Goal: Task Accomplishment & Management: Manage account settings

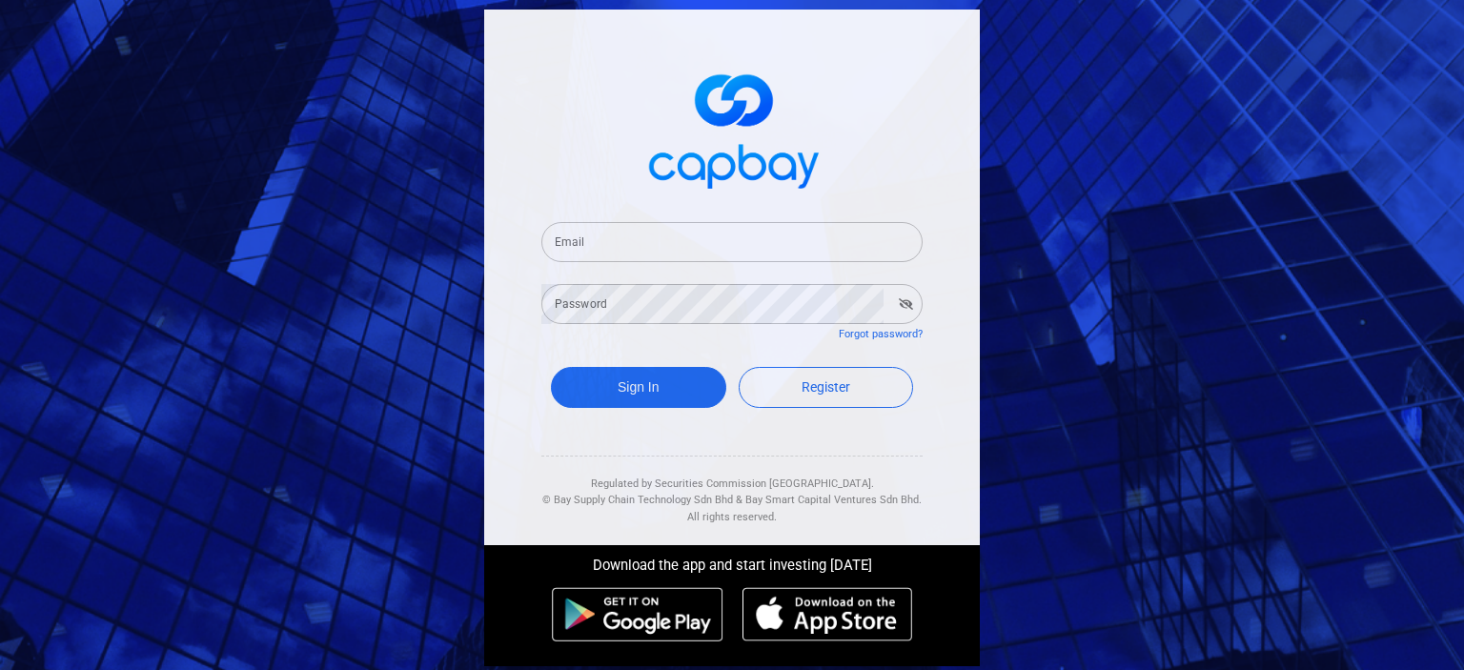
click at [640, 246] on input "Email" at bounding box center [731, 242] width 381 height 40
type input "[EMAIL_ADDRESS][DOMAIN_NAME]"
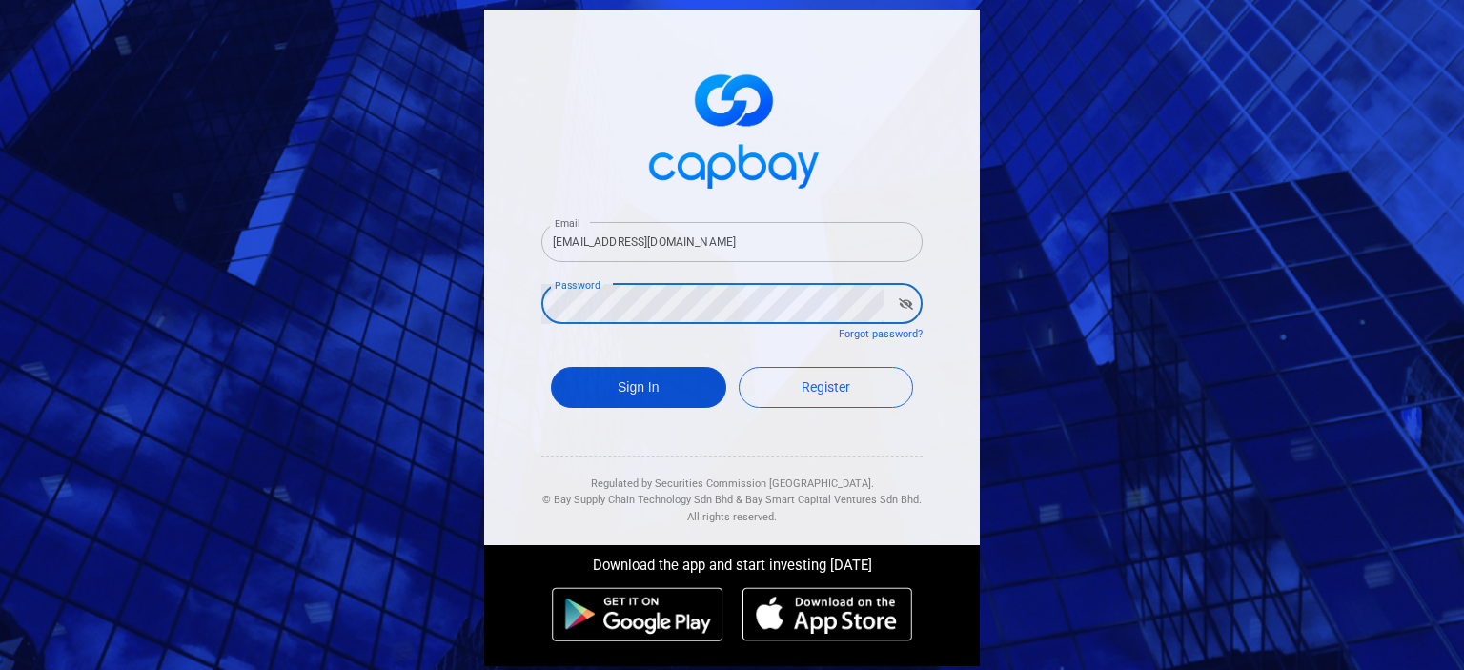
click at [644, 403] on button "Sign In" at bounding box center [638, 387] width 175 height 41
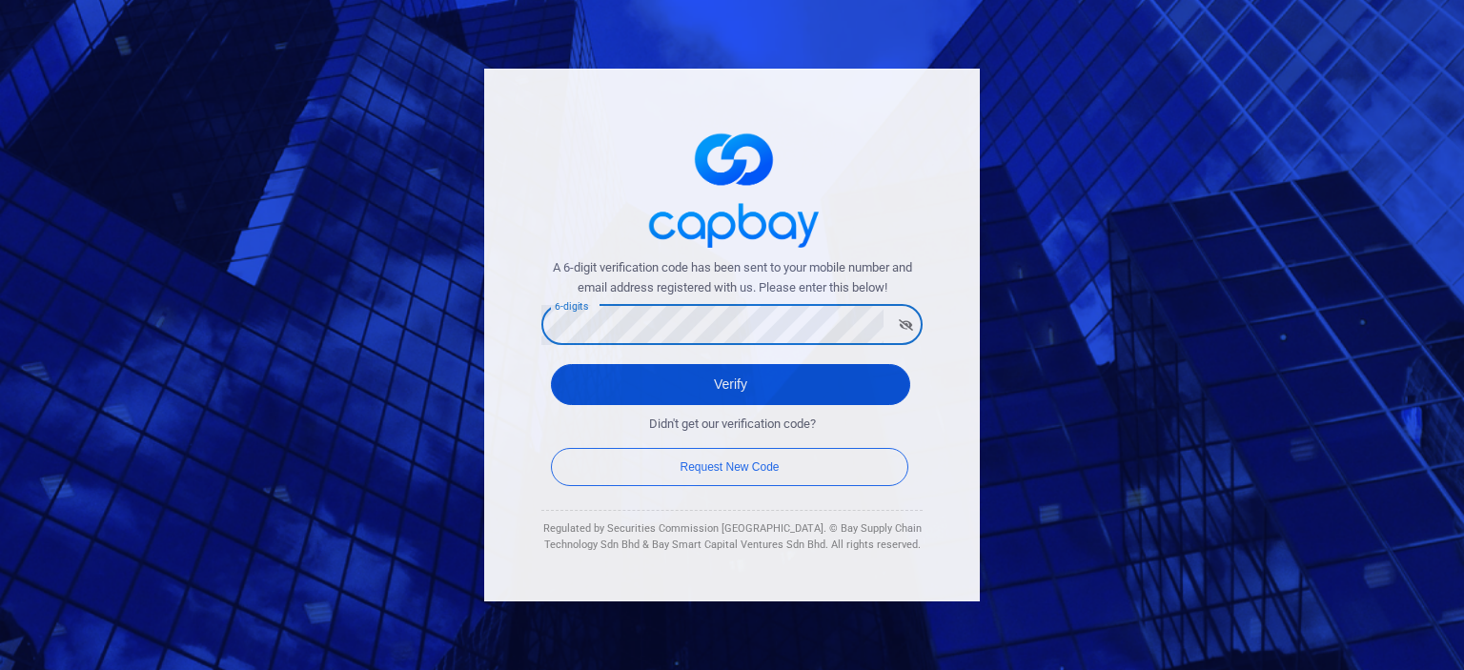
click at [718, 380] on button "Verify" at bounding box center [730, 384] width 359 height 41
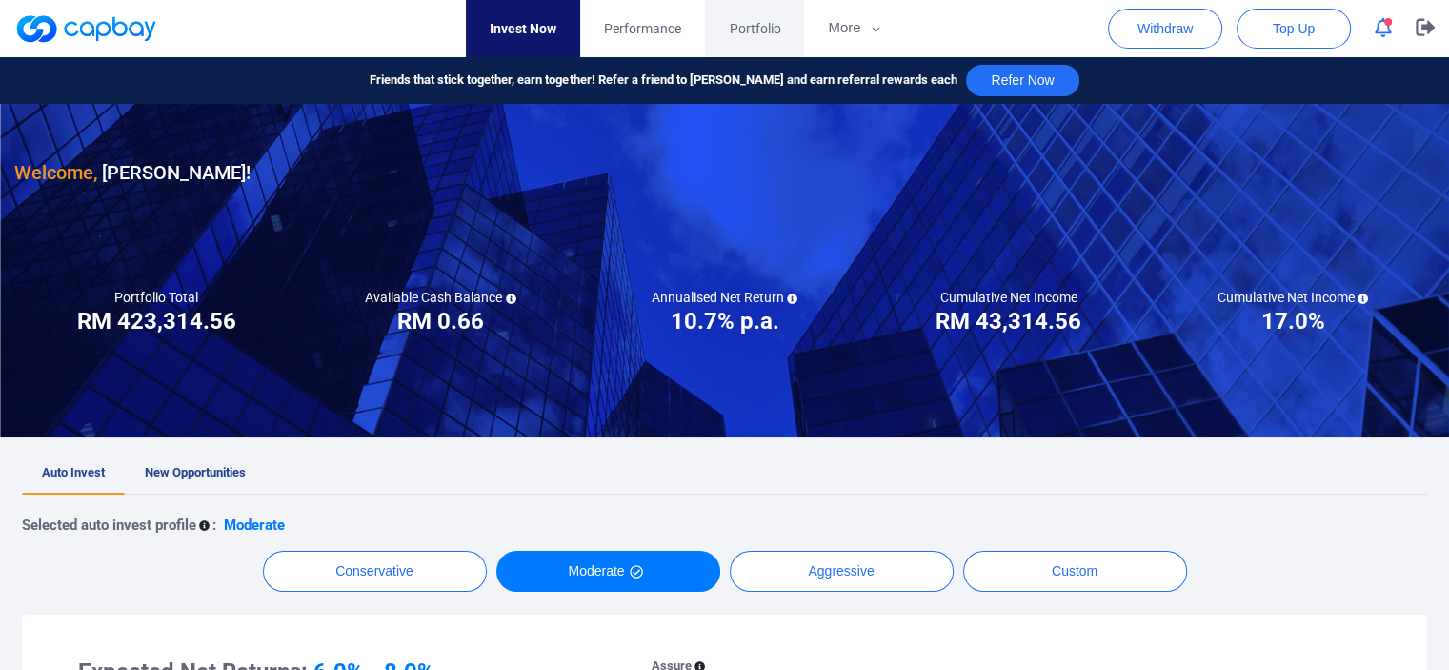
click at [748, 22] on span "Portfolio" at bounding box center [754, 28] width 51 height 21
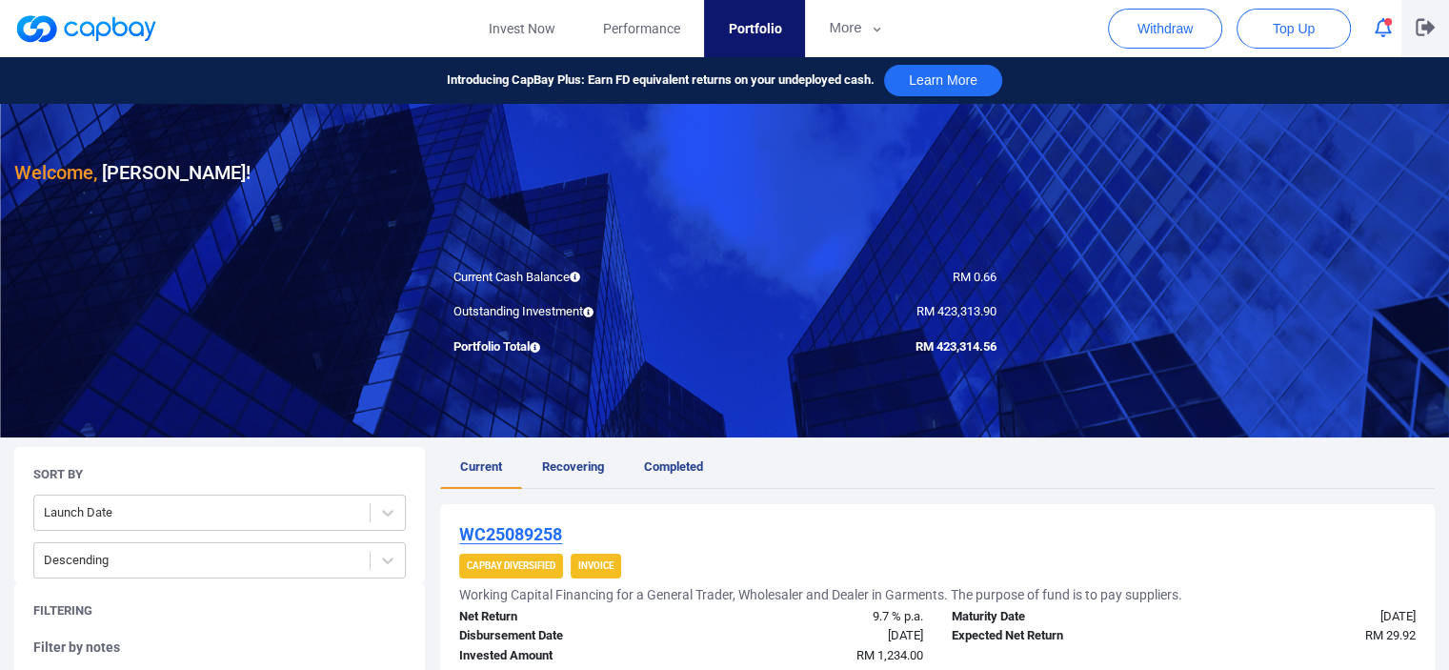
click at [1422, 26] on icon "button" at bounding box center [1425, 27] width 19 height 17
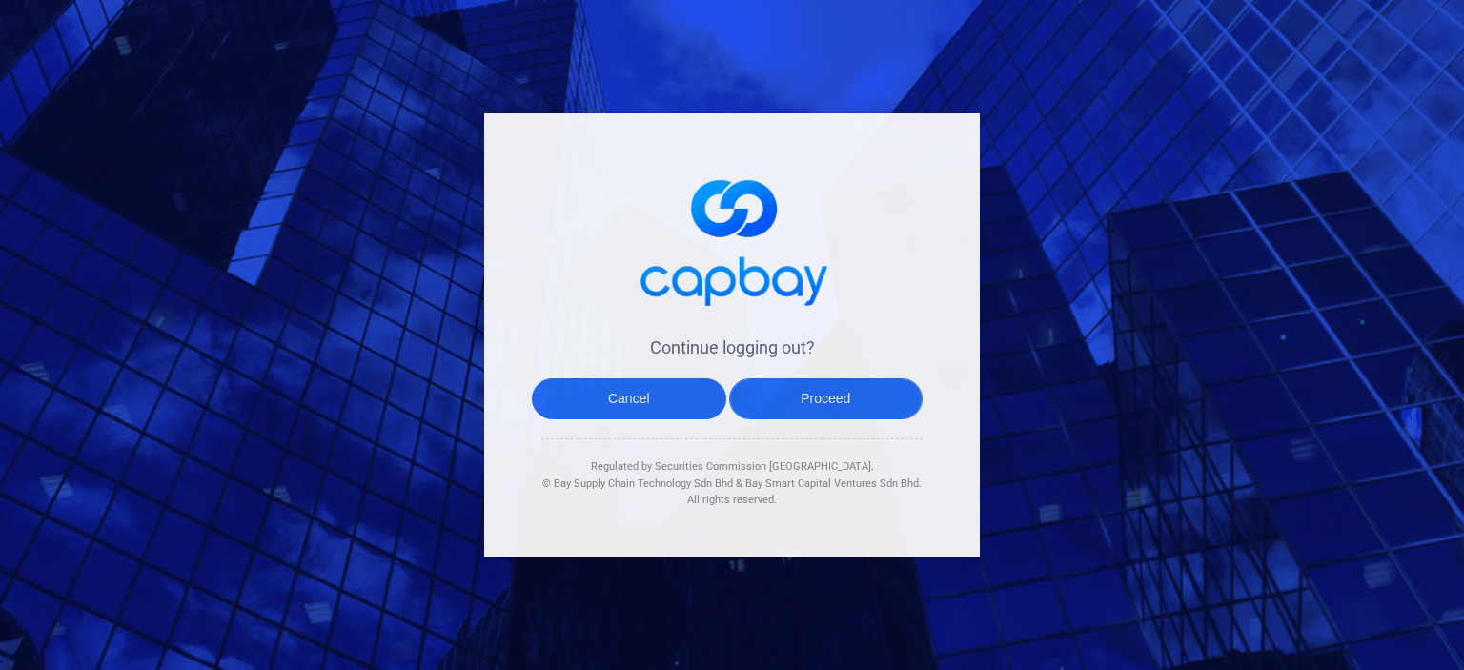
click at [842, 397] on button "Proceed" at bounding box center [826, 398] width 194 height 41
